Goal: Complete application form

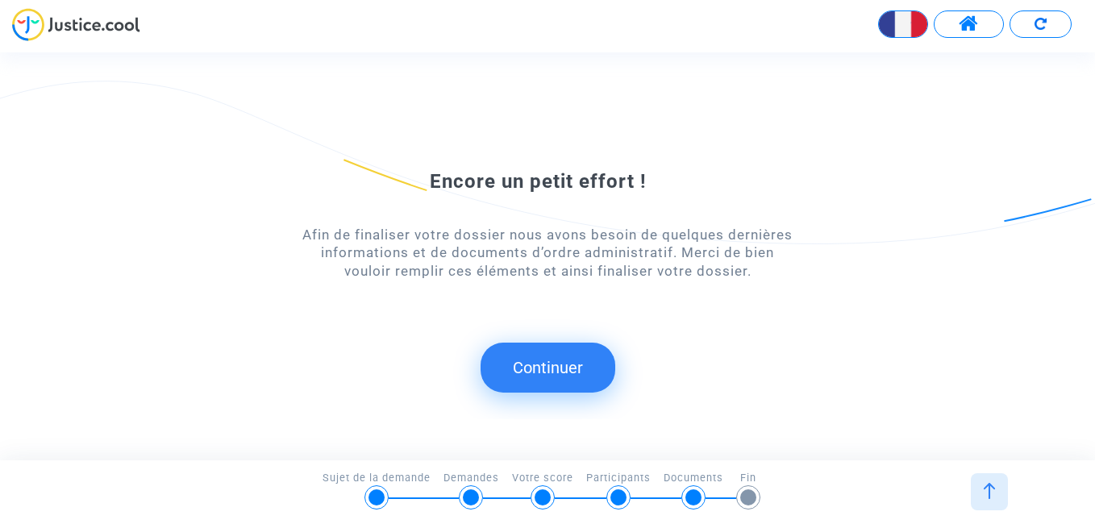
click at [535, 363] on button "Continuer" at bounding box center [548, 368] width 135 height 50
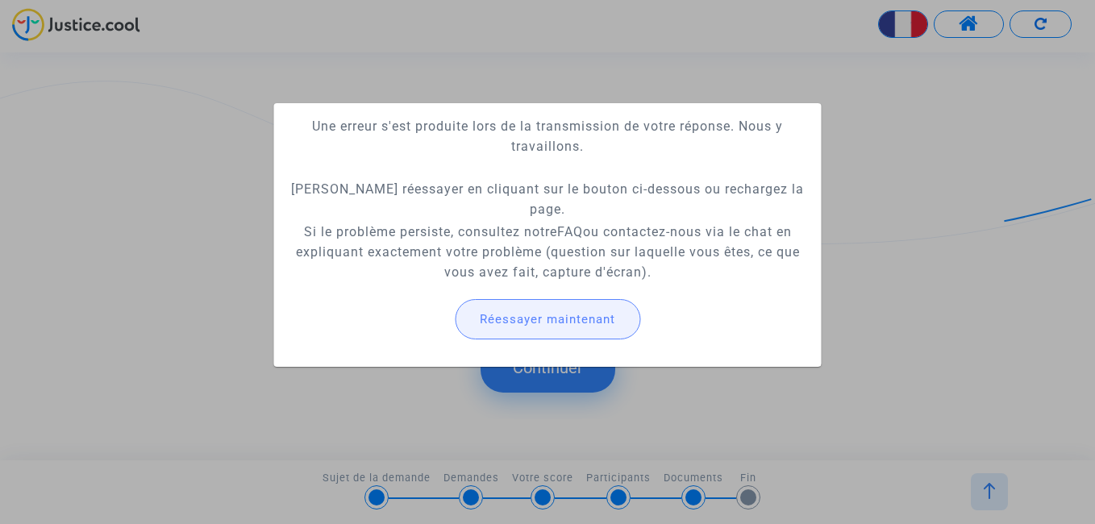
click at [538, 323] on span "Réessayer maintenant" at bounding box center [547, 319] width 135 height 15
click at [538, 325] on span "Réessayer maintenant" at bounding box center [547, 319] width 135 height 15
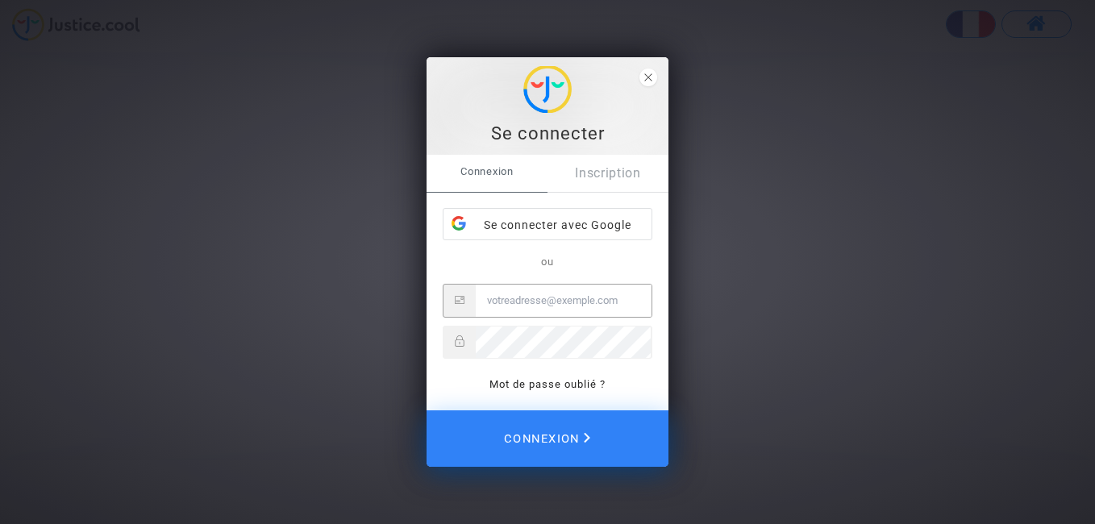
type input "floreabogho@gmail.com"
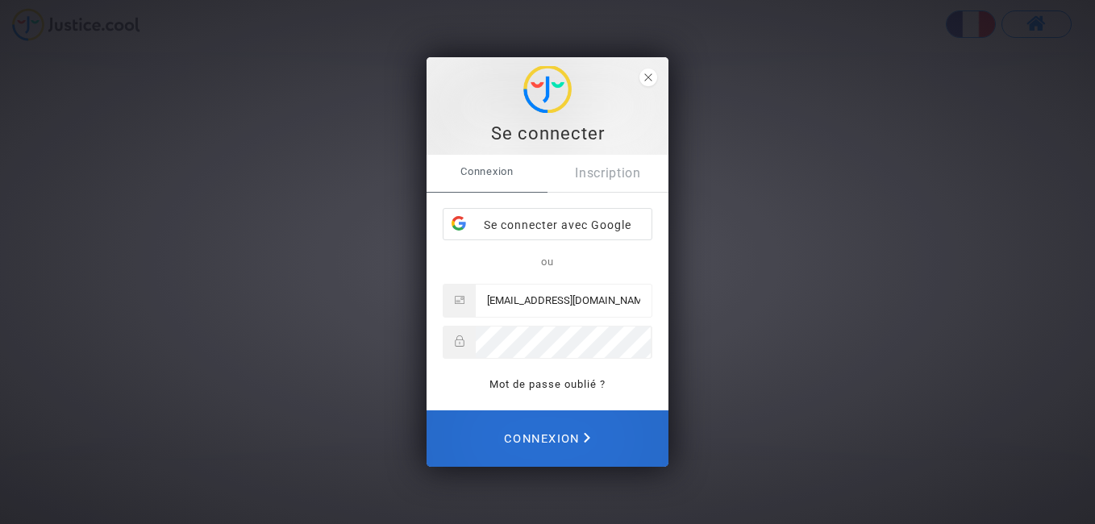
click at [566, 438] on span "Connexion" at bounding box center [547, 438] width 86 height 35
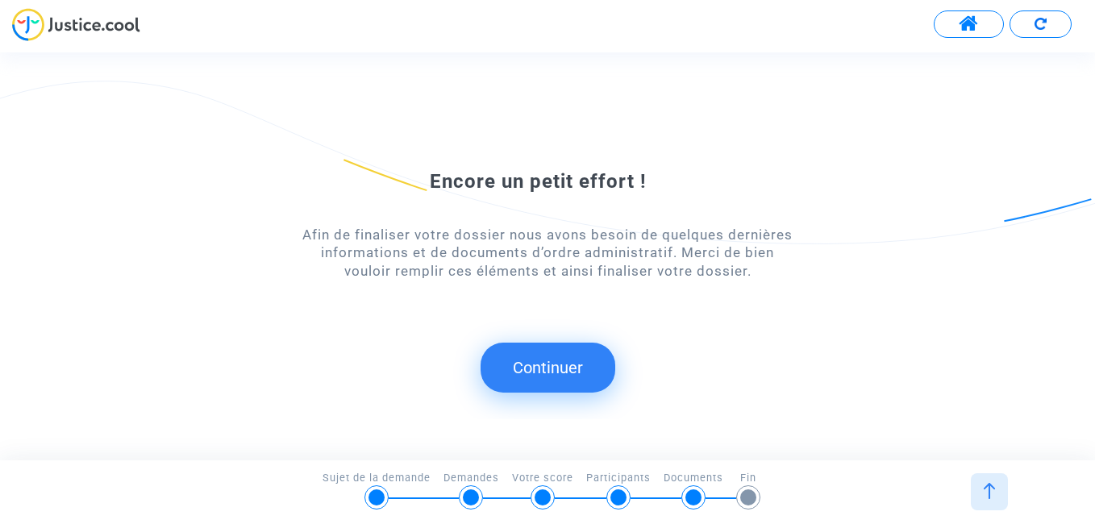
click at [558, 364] on button "Continuer" at bounding box center [548, 368] width 135 height 50
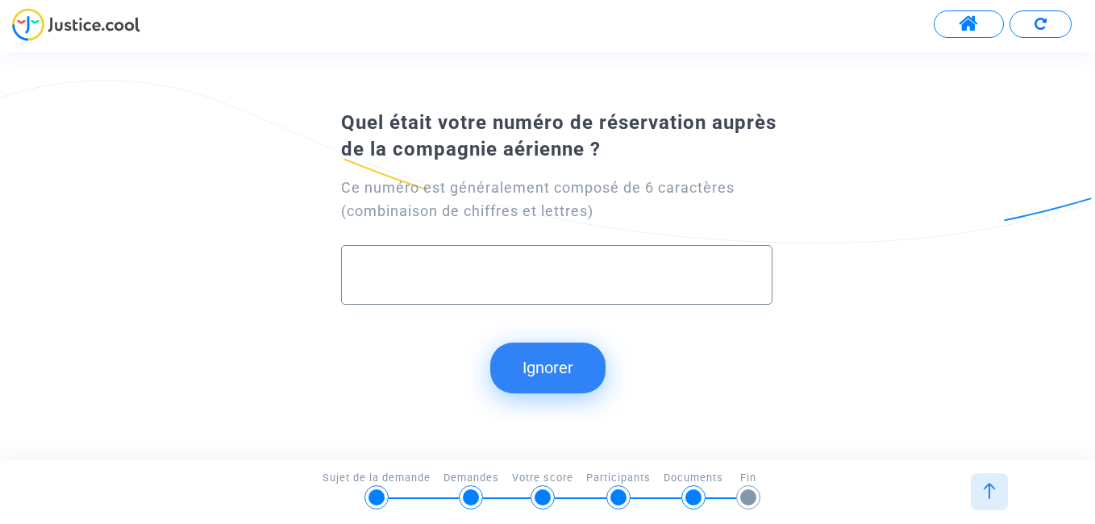
paste input "4248375"
type input "4248375"
click at [544, 366] on button "Continuer" at bounding box center [548, 368] width 135 height 50
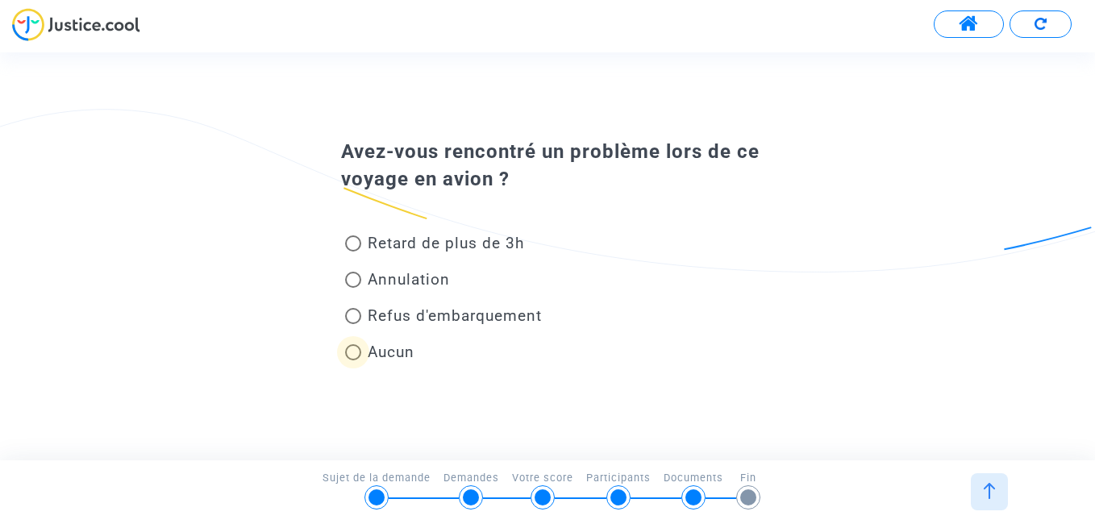
click at [353, 344] on span at bounding box center [353, 352] width 16 height 16
click at [353, 360] on input "Aucun" at bounding box center [352, 360] width 1 height 1
radio input "true"
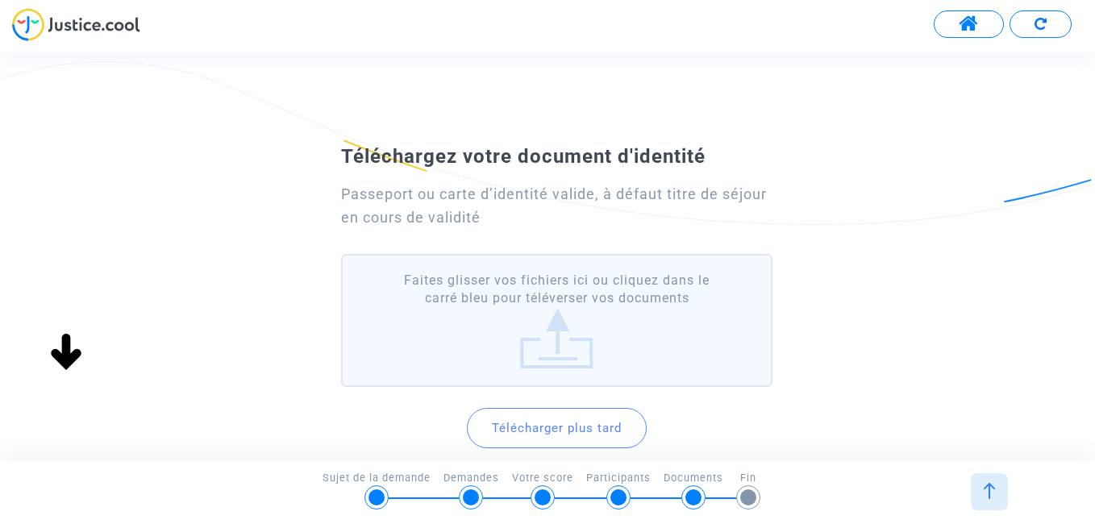
click at [902, 302] on div "Téléchargez votre document d'identité Passeport ou carte d’identité valide, à d…" at bounding box center [547, 324] width 1095 height 373
click at [563, 424] on button "Télécharger plus tard" at bounding box center [557, 428] width 180 height 40
click at [572, 429] on button "Télécharger plus tard" at bounding box center [557, 428] width 180 height 40
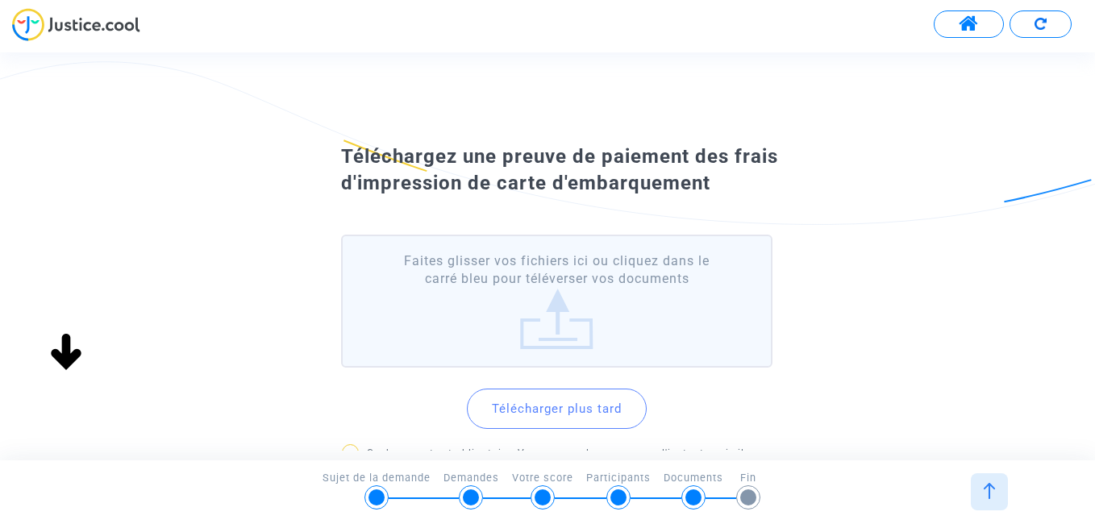
click at [553, 326] on label "Faites glisser vos fichiers ici ou cliquez dans le carré bleu pour téléverser v…" at bounding box center [556, 301] width 431 height 133
click at [0, 0] on input "Faites glisser vos fichiers ici ou cliquez dans le carré bleu pour téléverser v…" at bounding box center [0, 0] width 0 height 0
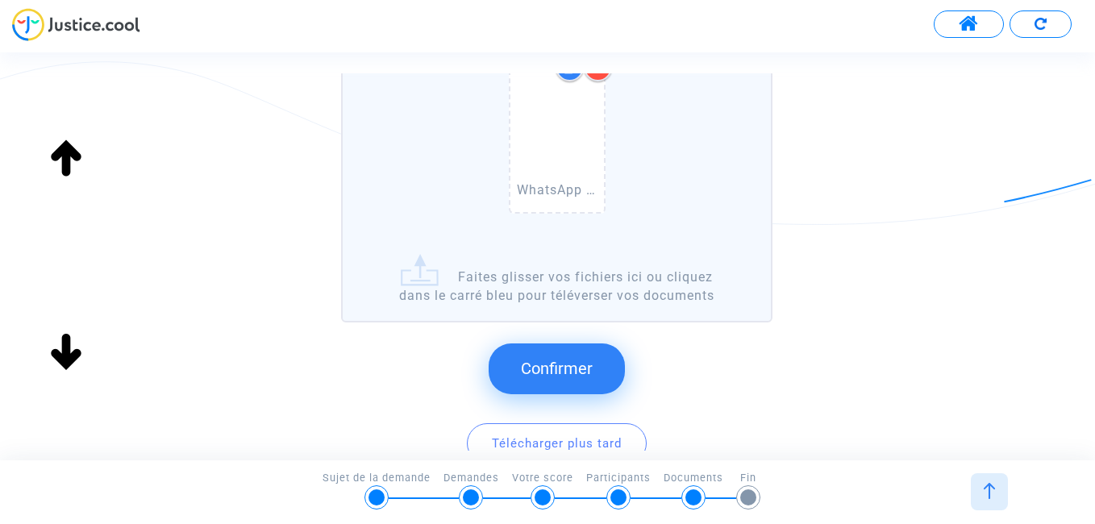
scroll to position [226, 0]
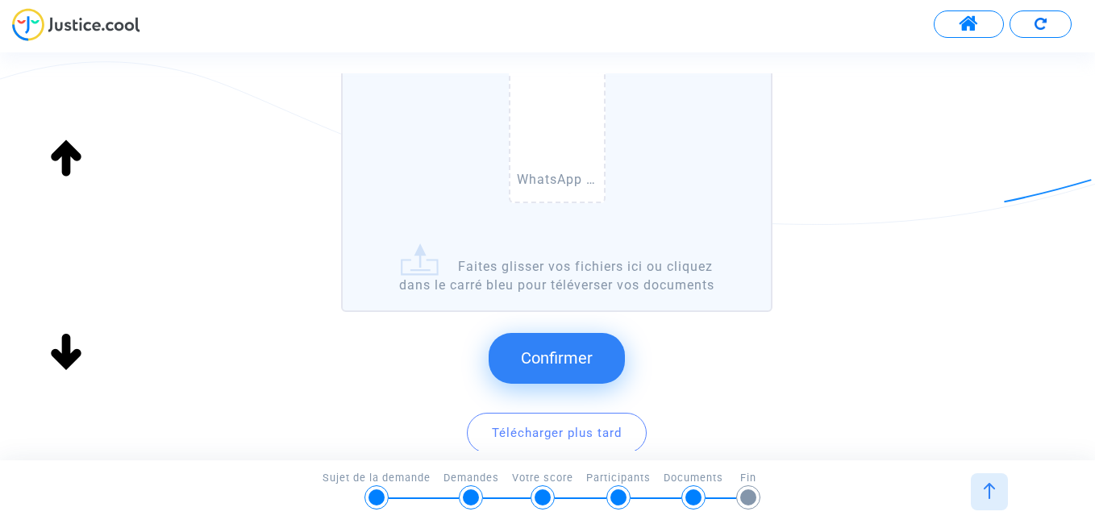
click at [561, 356] on span "Confirmer" at bounding box center [557, 357] width 72 height 19
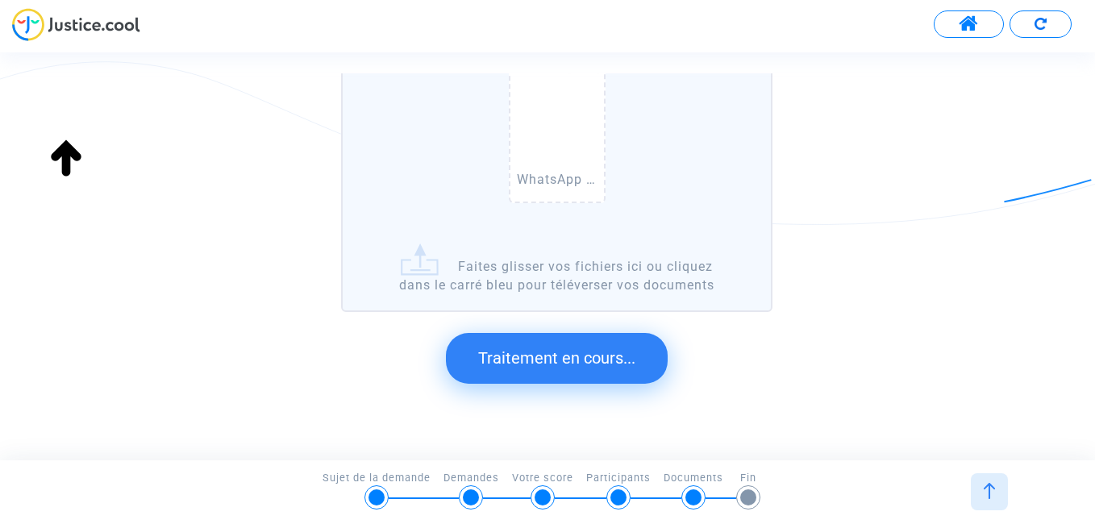
scroll to position [0, 0]
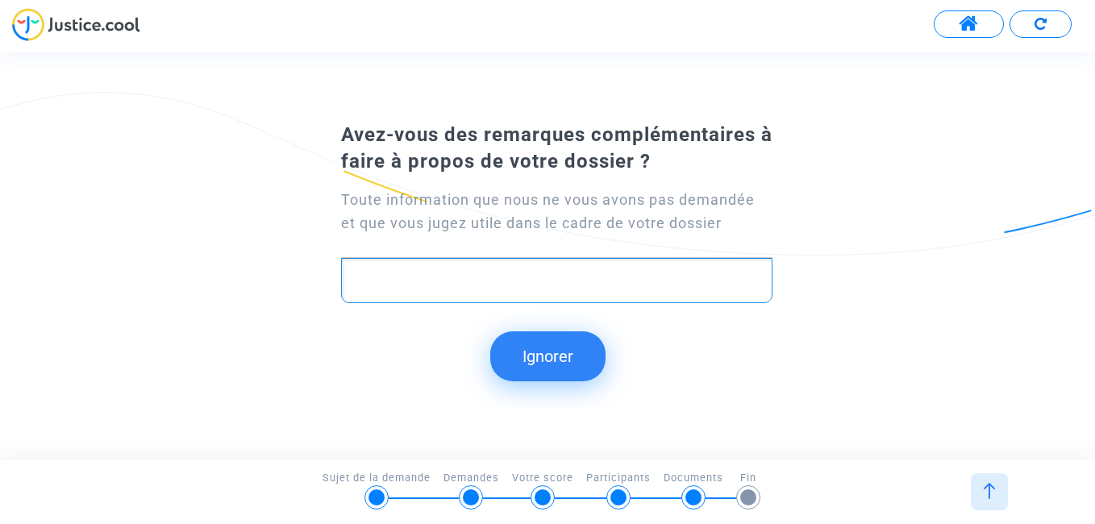
click at [383, 271] on p "Rich Text Editor, main" at bounding box center [557, 281] width 414 height 20
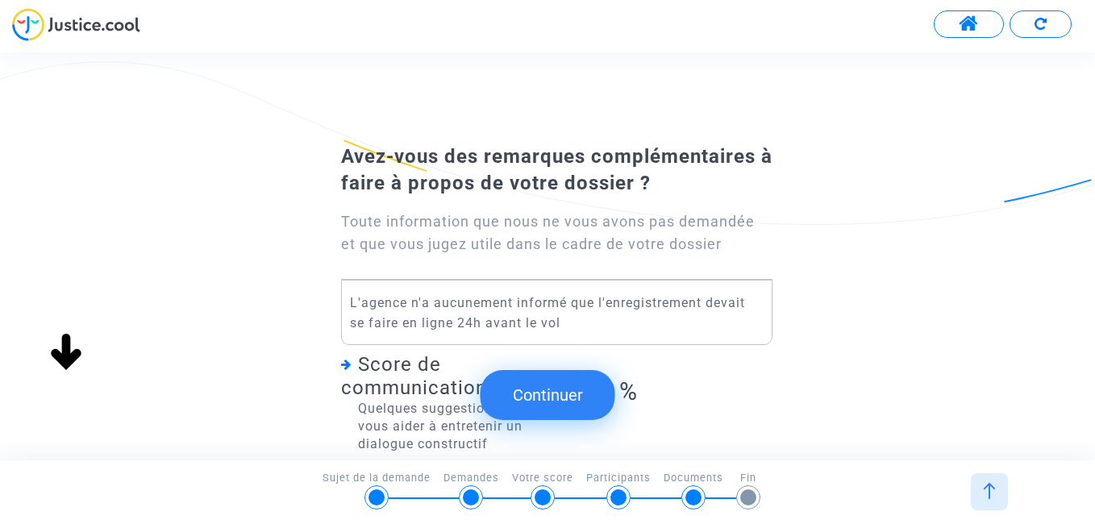
click at [561, 392] on button "Continuer" at bounding box center [548, 395] width 135 height 50
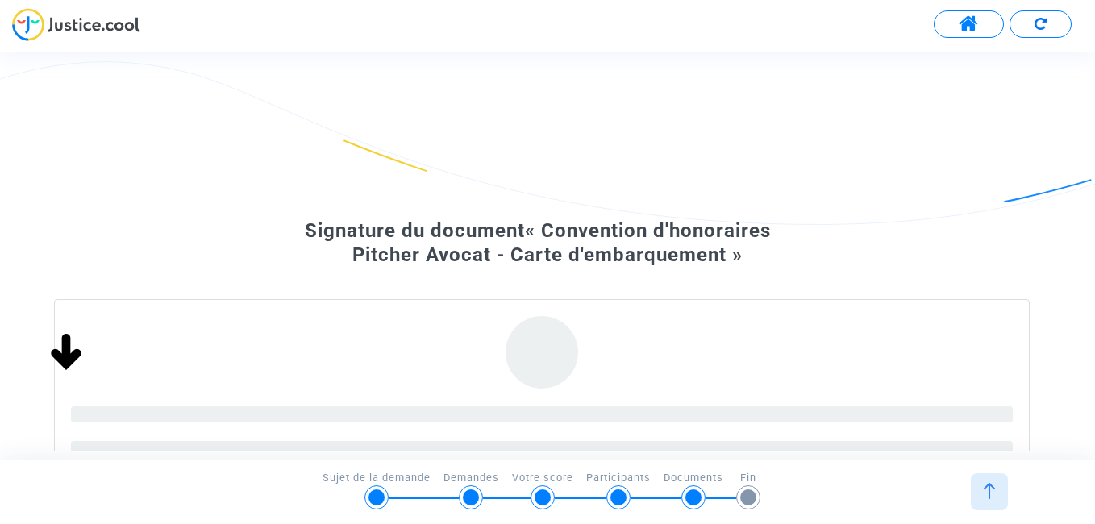
click at [860, 463] on footer "5/6 → Documents Sujet de la demande Demandes Votre score Participants Documents…" at bounding box center [547, 492] width 1095 height 64
click at [1086, 297] on div "Signature du document « Convention d'honoraires Pitcher Avocat - Carte d'embarq…" at bounding box center [547, 368] width 1095 height 460
drag, startPoint x: 700, startPoint y: 210, endPoint x: 710, endPoint y: 156, distance: 54.9
click at [710, 156] on div "Signature du document « Convention d'honoraires Pitcher Avocat - Carte d'embarq…" at bounding box center [547, 368] width 493 height 460
drag, startPoint x: 710, startPoint y: 156, endPoint x: 889, endPoint y: 188, distance: 181.9
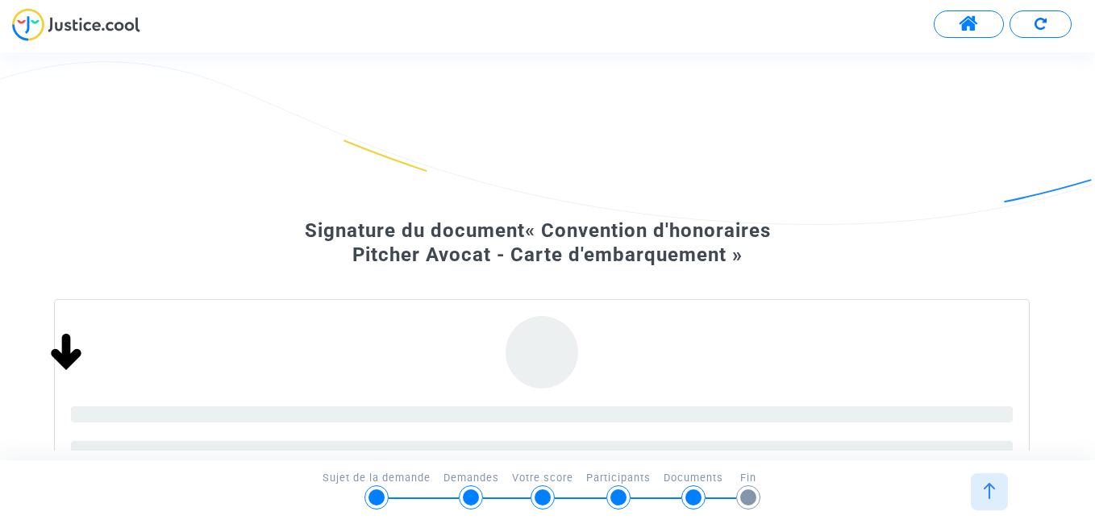
click at [889, 188] on div "Signature du document « Convention d'honoraires Pitcher Avocat - Carte d'embarq…" at bounding box center [547, 368] width 1095 height 460
click at [991, 495] on img at bounding box center [989, 491] width 16 height 16
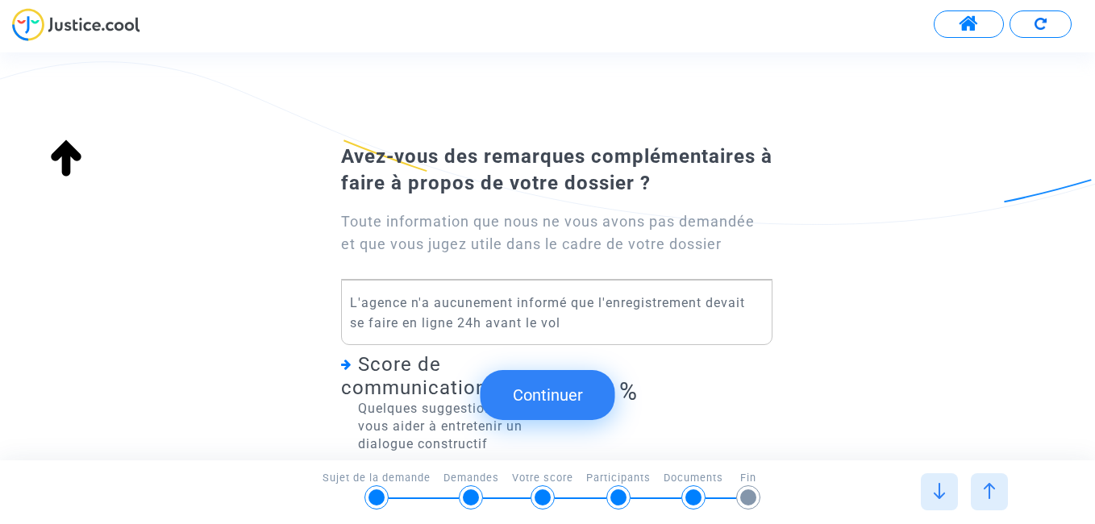
click at [719, 427] on div "Continuer Continuer Téléchargez une preuve de paiement des frais d'impression d…" at bounding box center [561, 255] width 1123 height 407
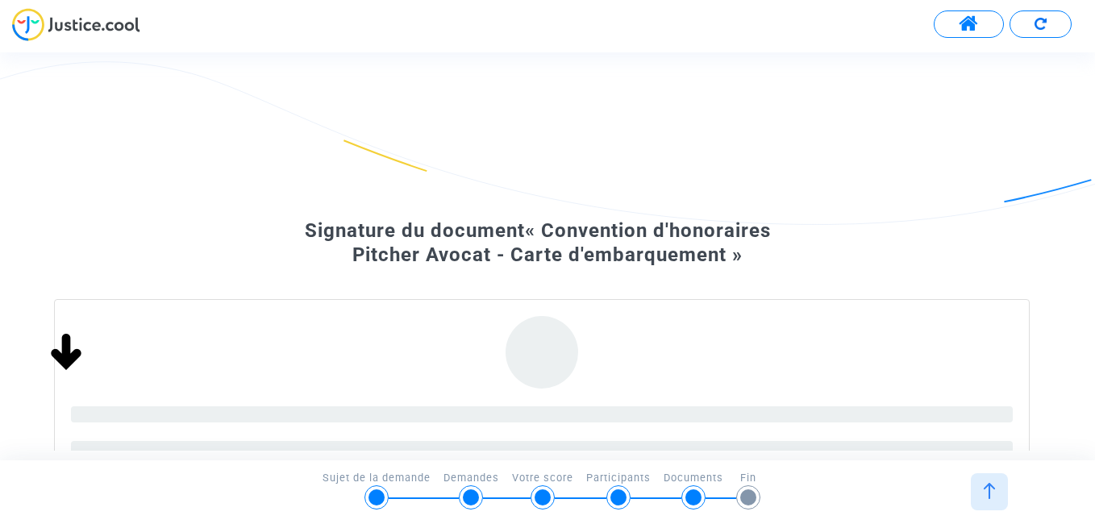
click at [982, 488] on img at bounding box center [989, 491] width 16 height 16
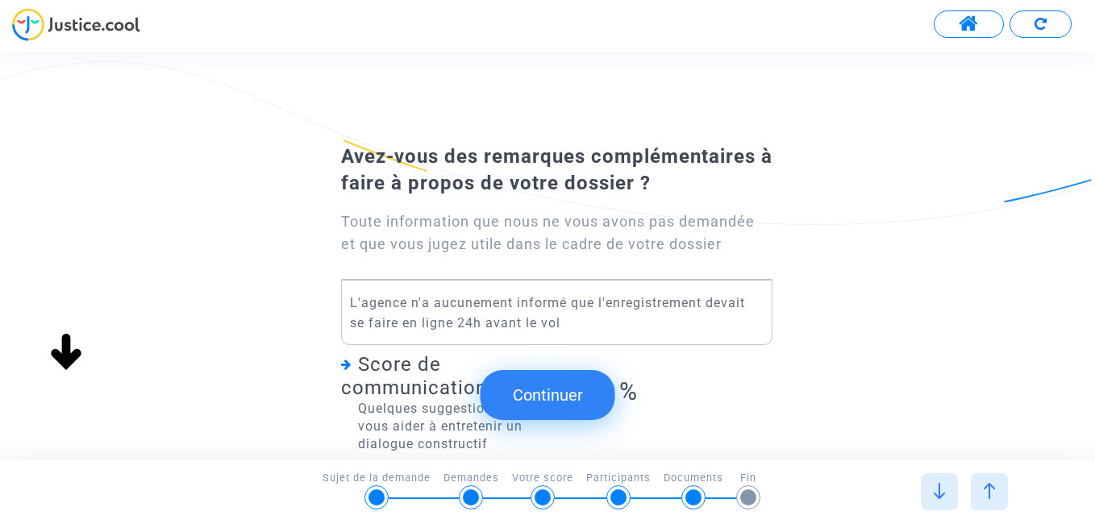
click at [553, 403] on button "Continuer" at bounding box center [548, 395] width 135 height 50
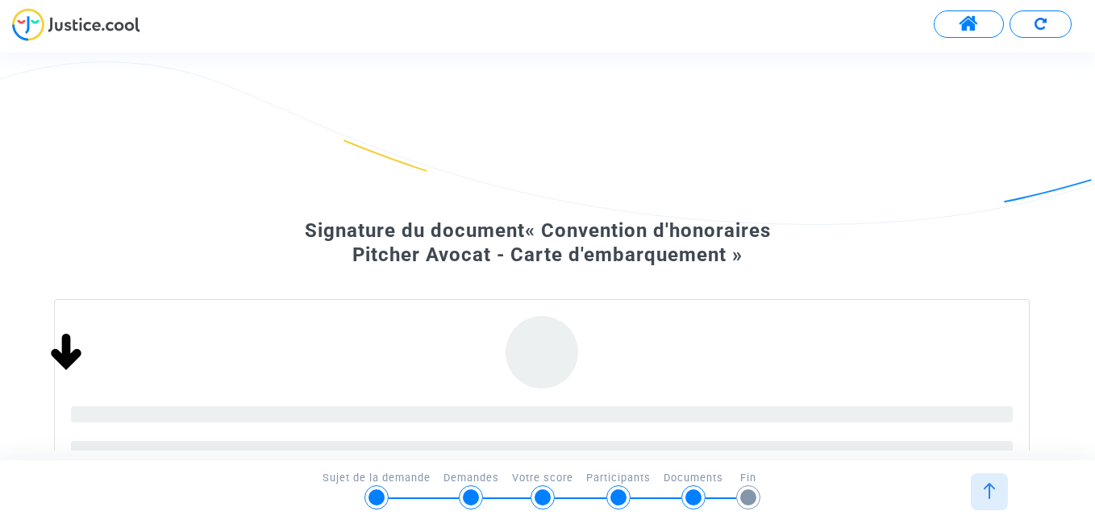
click at [573, 252] on span "« Convention d'honoraires Pitcher Avocat - Carte d'embarquement »" at bounding box center [561, 242] width 419 height 47
click at [1089, 276] on div "Signature du document « Convention d'honoraires Pitcher Avocat - Carte d'embarq…" at bounding box center [547, 368] width 1095 height 460
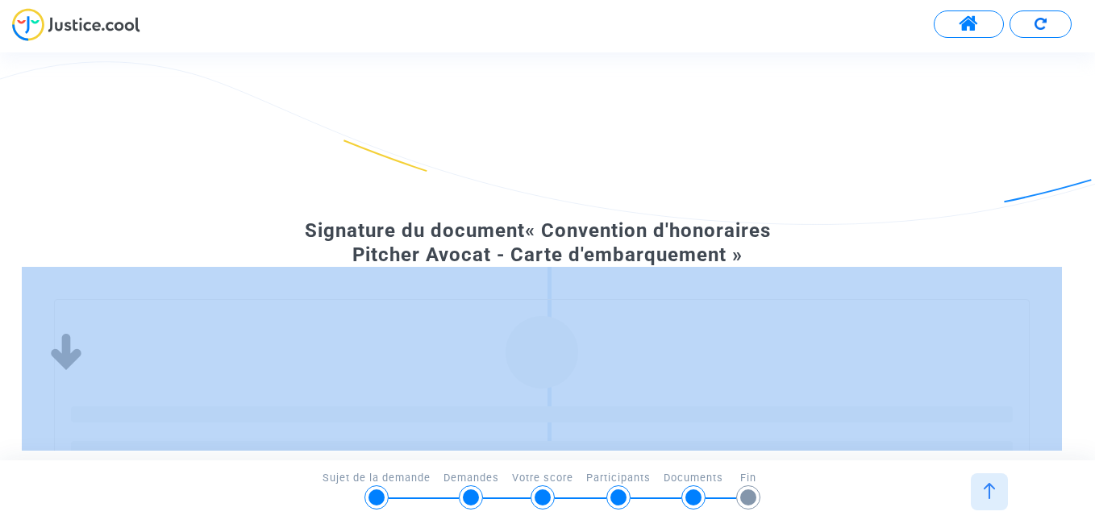
click at [1089, 276] on div "Signature du document « Convention d'honoraires Pitcher Avocat - Carte d'embarq…" at bounding box center [547, 368] width 1095 height 460
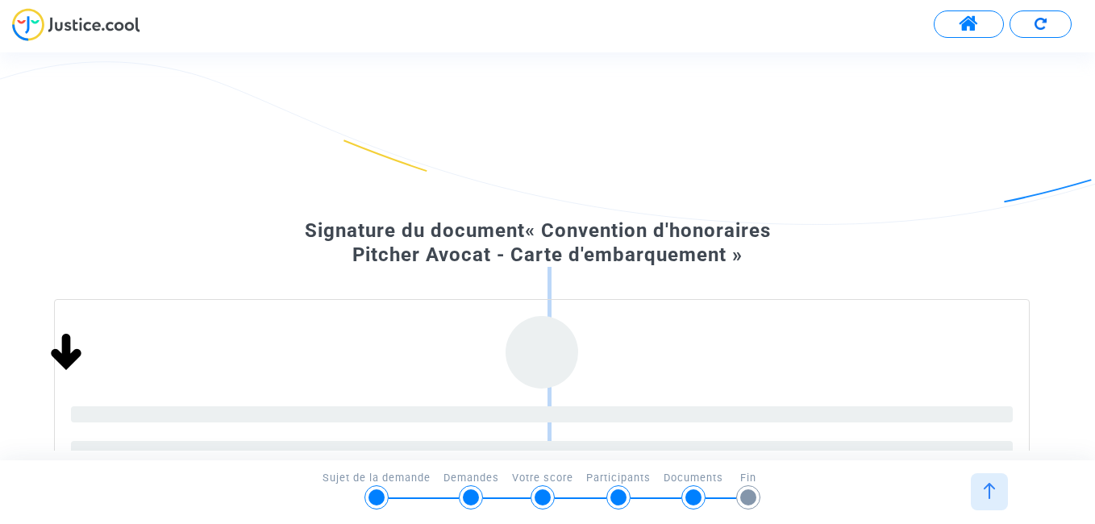
click at [1089, 276] on div "Signature du document « Convention d'honoraires Pitcher Avocat - Carte d'embarq…" at bounding box center [547, 368] width 1095 height 460
click at [991, 497] on img at bounding box center [989, 491] width 16 height 16
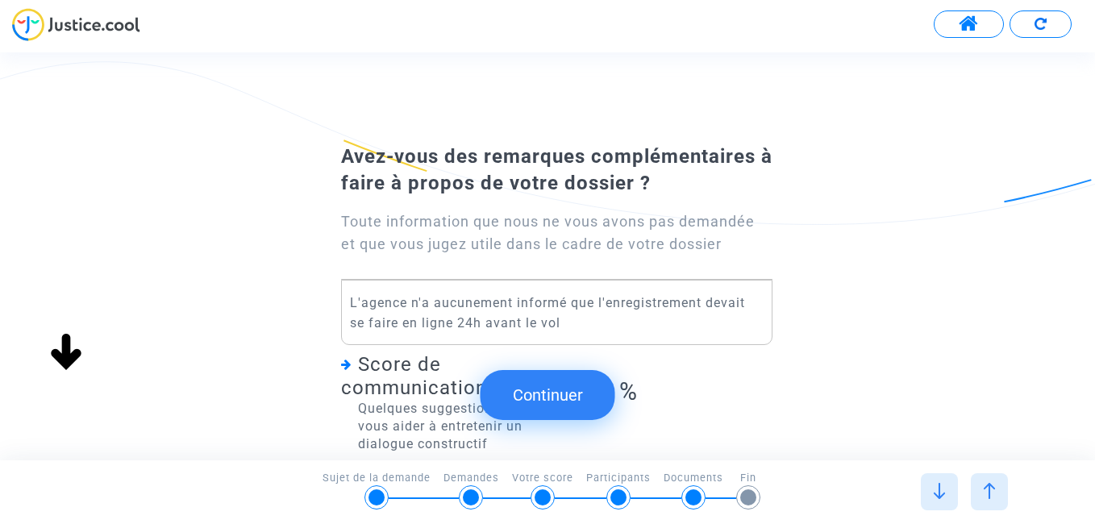
click at [564, 401] on button "Continuer" at bounding box center [548, 395] width 135 height 50
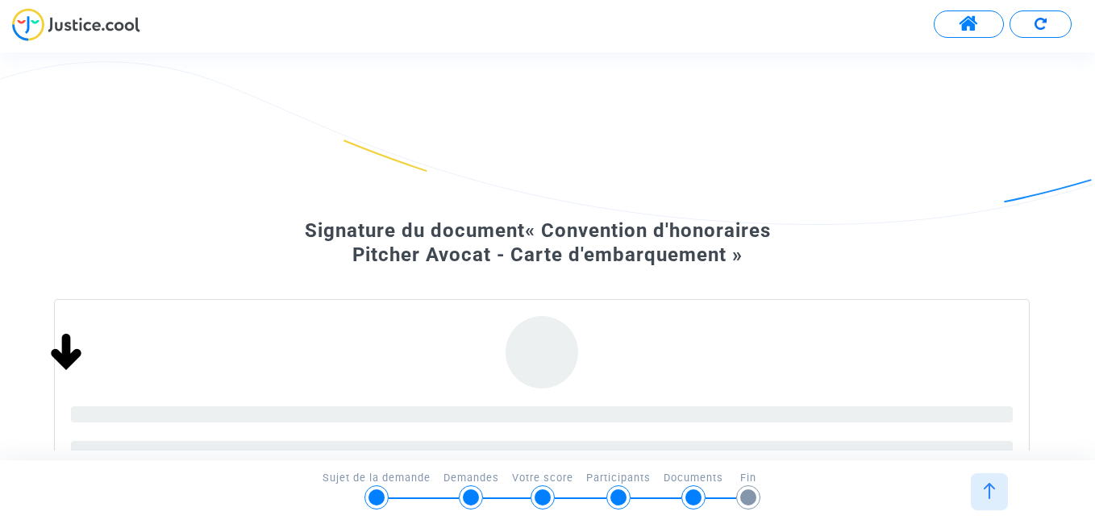
click at [991, 493] on img at bounding box center [989, 491] width 16 height 16
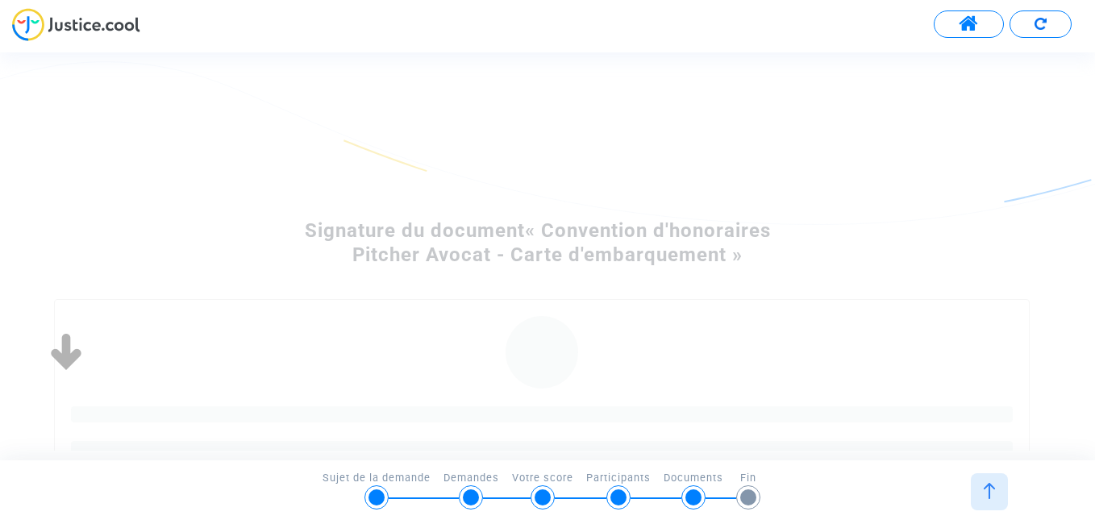
click at [991, 493] on img at bounding box center [989, 491] width 16 height 16
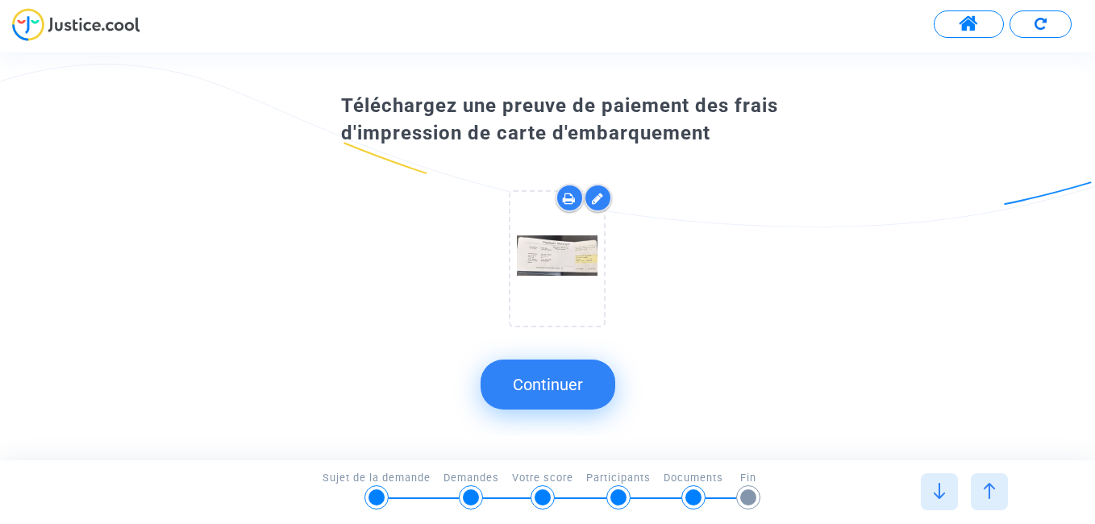
click at [564, 392] on button "Continuer" at bounding box center [548, 385] width 135 height 50
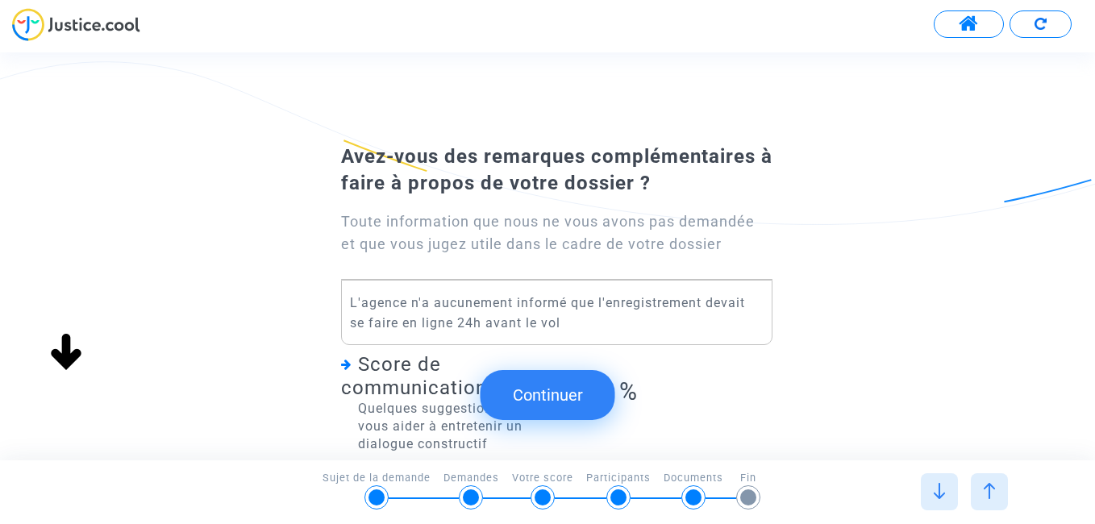
click at [562, 394] on button "Continuer" at bounding box center [548, 395] width 135 height 50
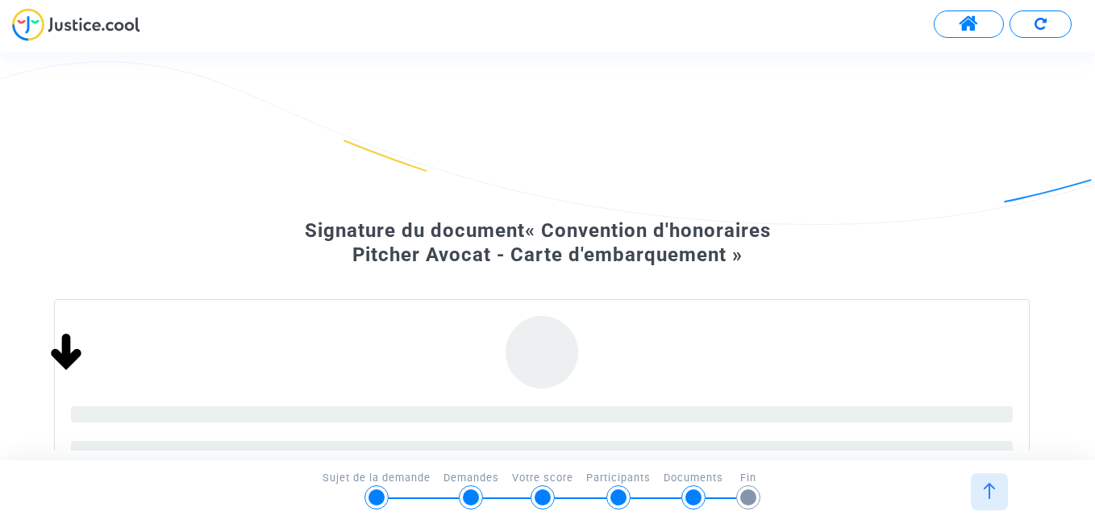
drag, startPoint x: 1071, startPoint y: 434, endPoint x: 1064, endPoint y: 357, distance: 76.9
click at [1064, 357] on div "Signature du document « Convention d'honoraires Pitcher Avocat - Carte d'embarq…" at bounding box center [547, 368] width 1095 height 460
click at [750, 498] on div at bounding box center [748, 497] width 16 height 16
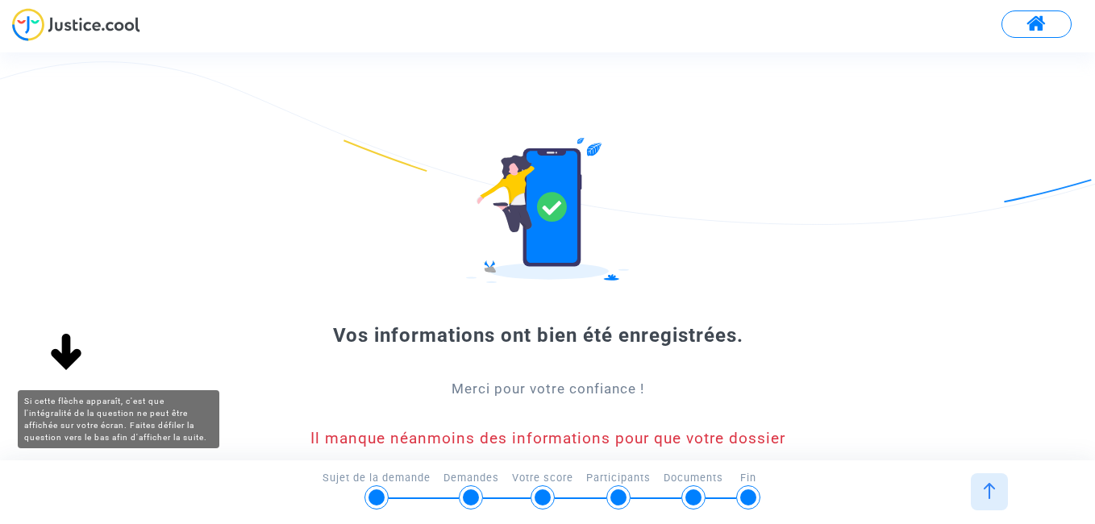
click at [69, 344] on img at bounding box center [66, 353] width 52 height 52
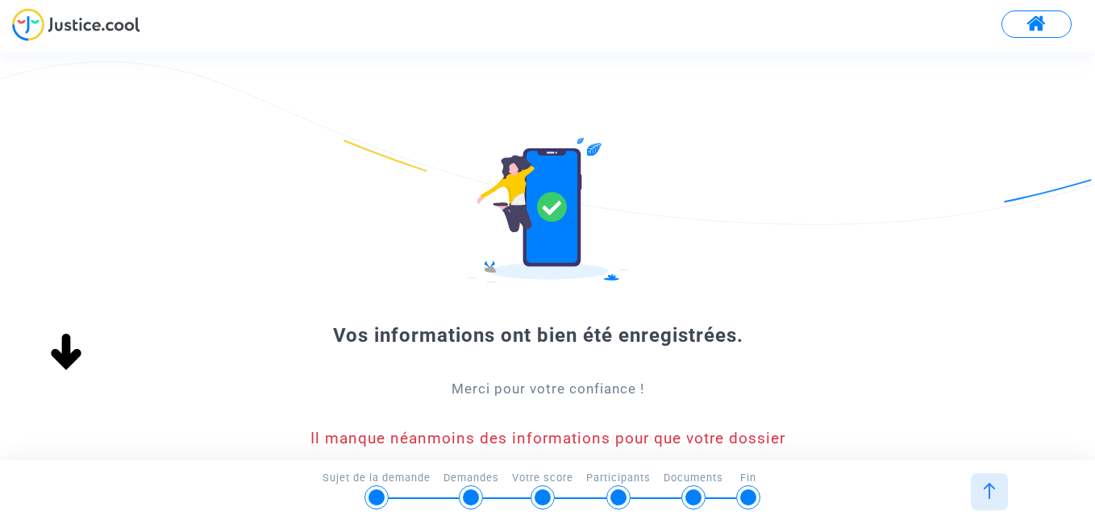
click at [57, 352] on img at bounding box center [66, 353] width 52 height 52
click at [988, 493] on img at bounding box center [989, 491] width 16 height 16
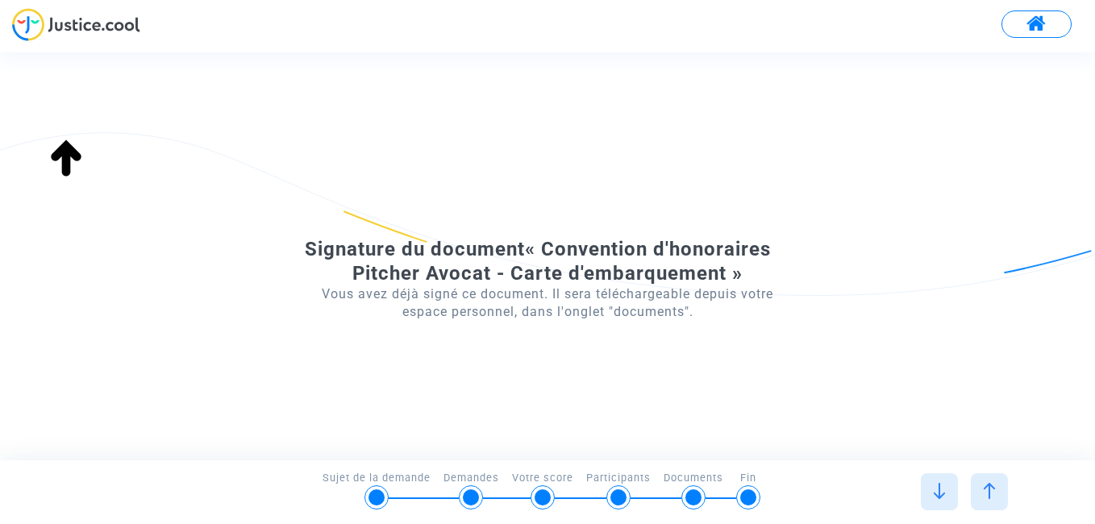
click at [941, 499] on div at bounding box center [939, 491] width 37 height 37
